Goal: Find specific page/section

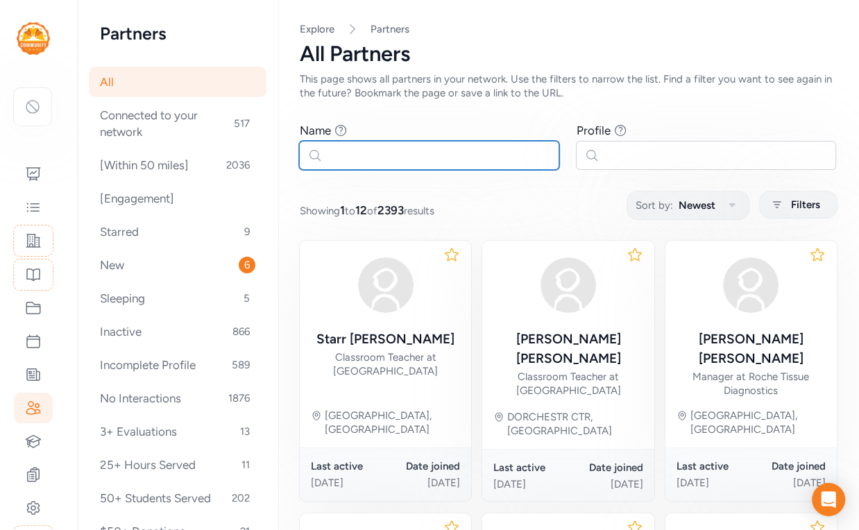
click at [371, 158] on input "text" at bounding box center [429, 155] width 260 height 29
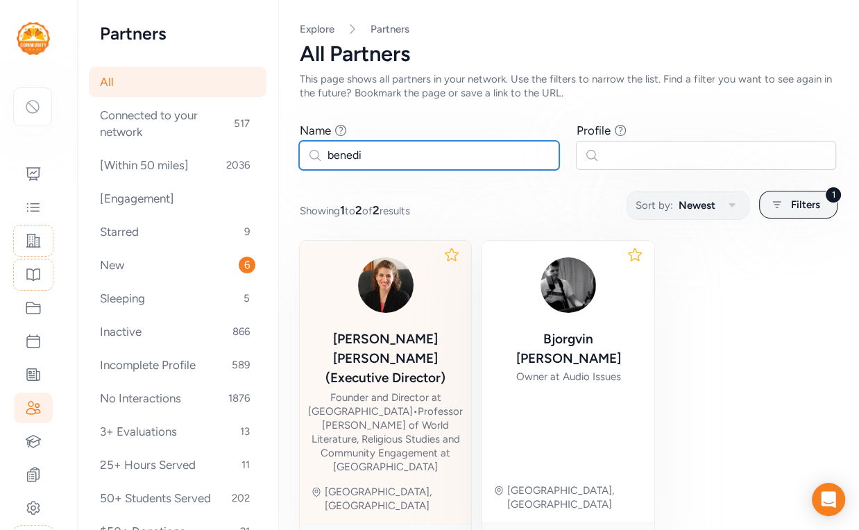
type input "benedi"
click at [372, 323] on div "Beth Benedix (Executive Director) Founder and Director at The Castle • Professo…" at bounding box center [385, 363] width 155 height 222
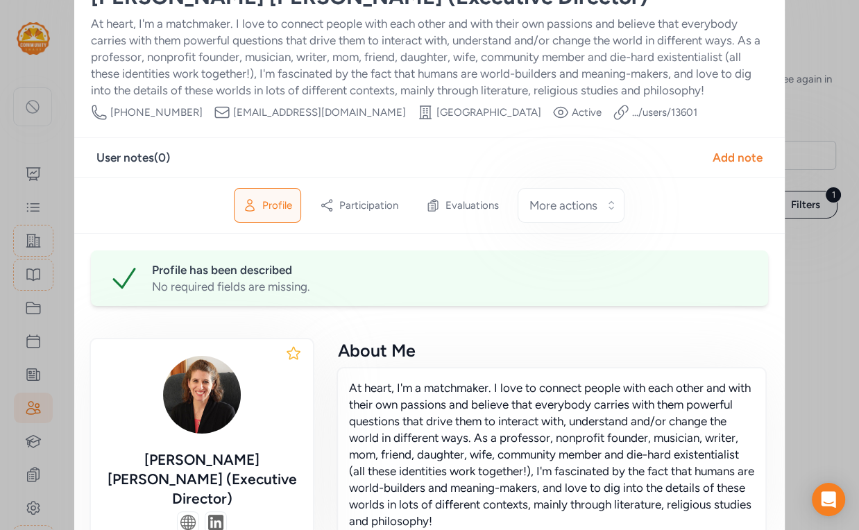
scroll to position [1, 0]
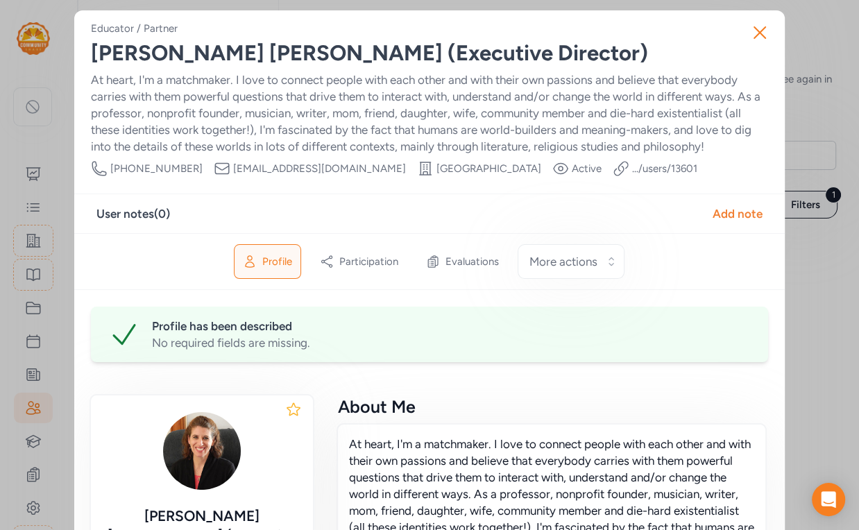
click at [632, 170] on link ".../users/ 13601" at bounding box center [664, 169] width 65 height 14
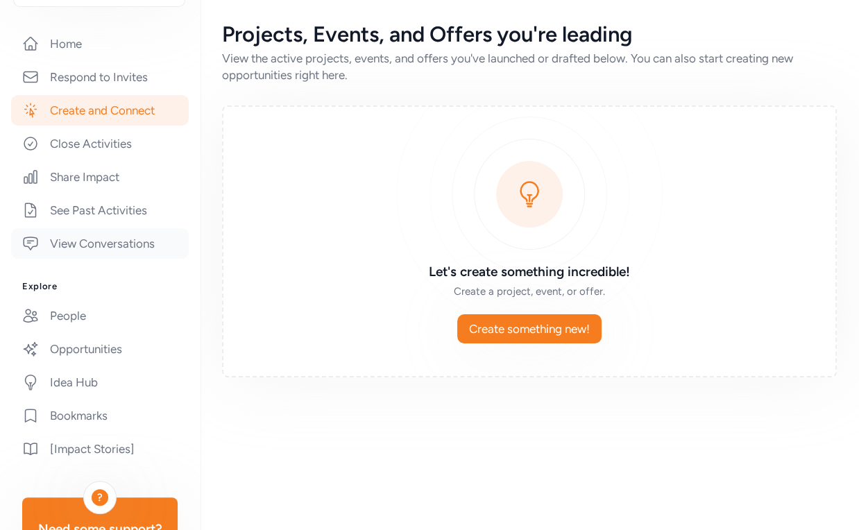
scroll to position [352, 0]
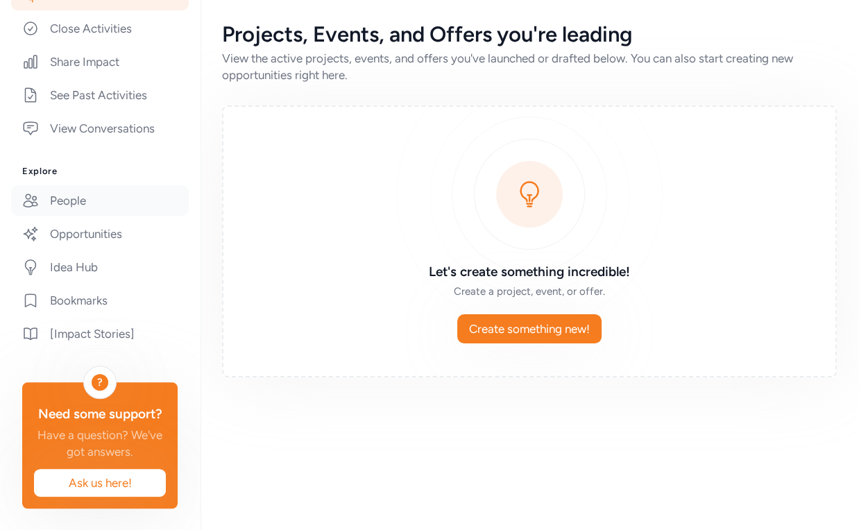
click at [100, 205] on link "People" at bounding box center [100, 200] width 178 height 31
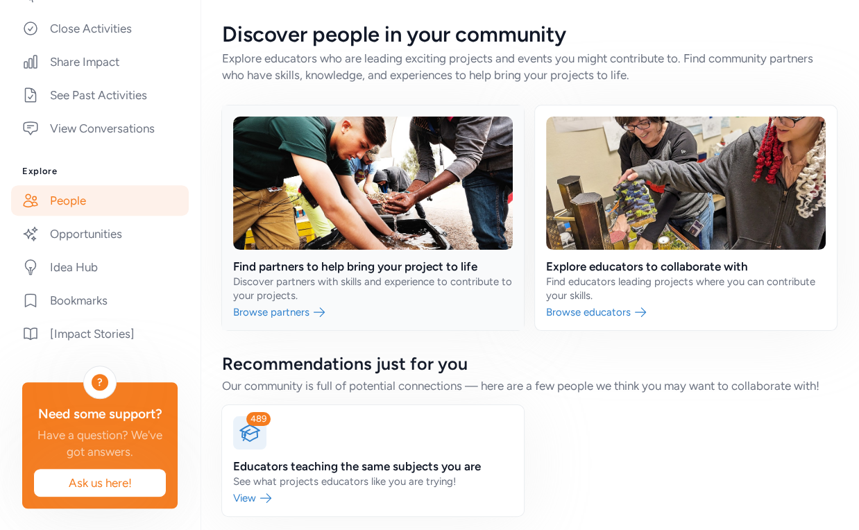
click at [407, 222] on link at bounding box center [373, 218] width 302 height 225
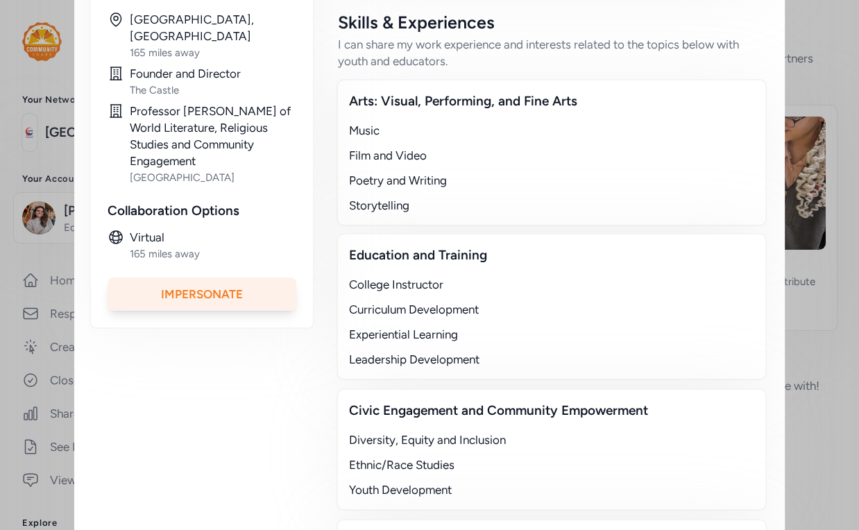
scroll to position [444, 0]
click at [246, 278] on div "Impersonate" at bounding box center [202, 294] width 189 height 33
